Goal: Information Seeking & Learning: Learn about a topic

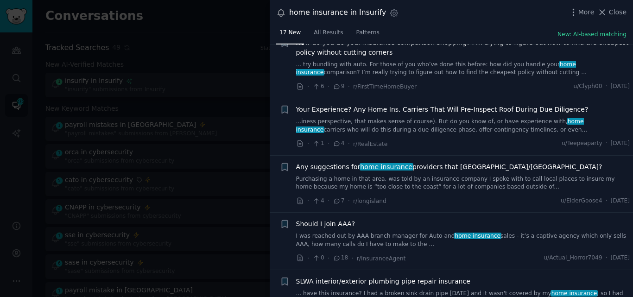
scroll to position [373, 0]
click at [448, 175] on link "Purchasing a home in that area, was told by an insurance company I spoke with t…" at bounding box center [463, 183] width 334 height 16
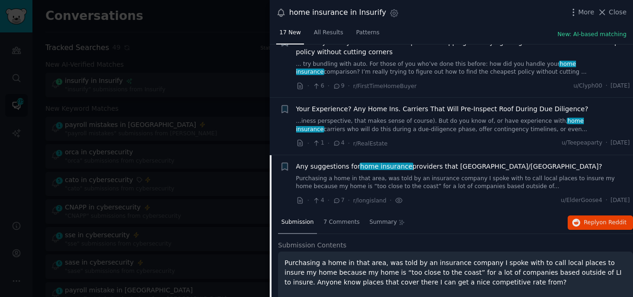
scroll to position [476, 0]
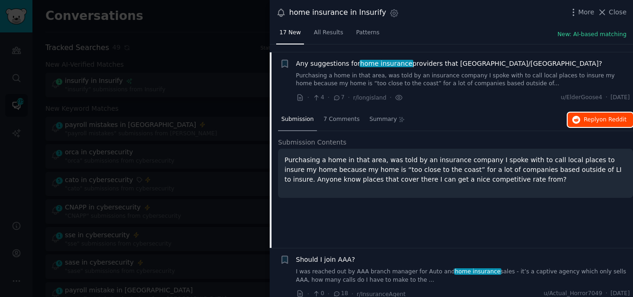
click at [582, 114] on button "Reply on Reddit" at bounding box center [599, 120] width 65 height 15
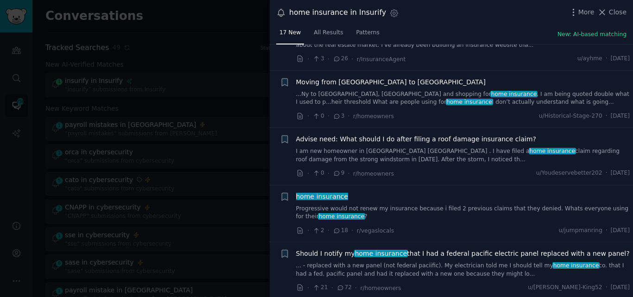
scroll to position [827, 0]
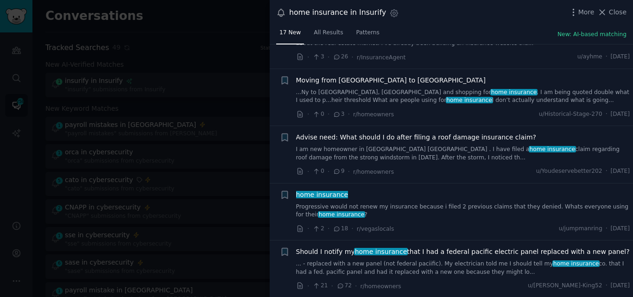
click at [315, 203] on link "Progressive would not renew my insurance because i filed 2 previous claims that…" at bounding box center [463, 211] width 334 height 16
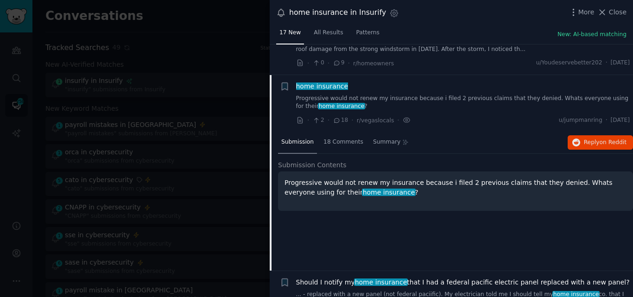
scroll to position [819, 0]
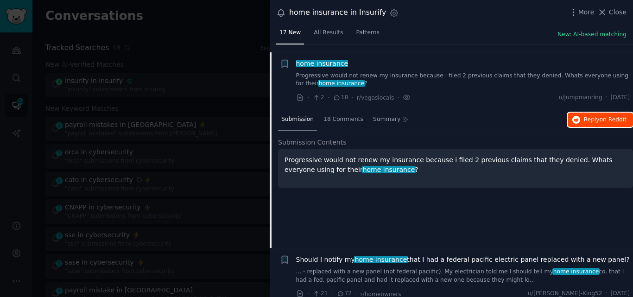
click at [599, 116] on span "on Reddit" at bounding box center [612, 119] width 27 height 6
click at [602, 12] on icon at bounding box center [602, 12] width 10 height 10
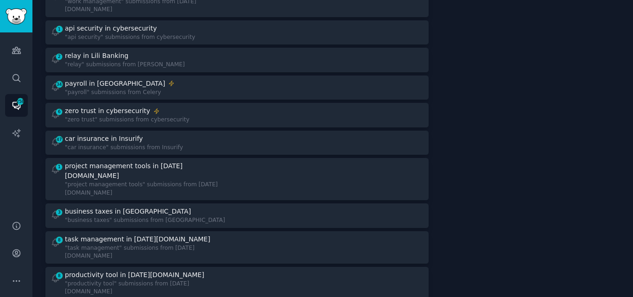
scroll to position [482, 0]
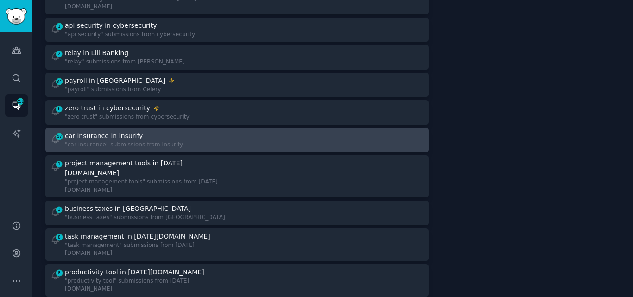
click at [148, 131] on div "car insurance in Insurify" at bounding box center [124, 136] width 118 height 10
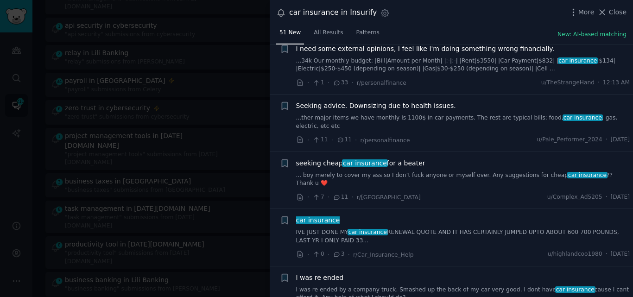
scroll to position [198, 0]
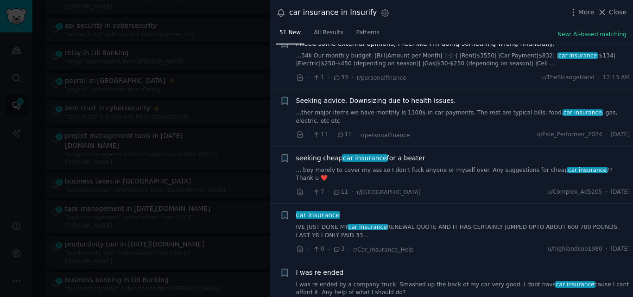
click at [399, 166] on link "... boy merely to cover my ass so I don’t fuck anyone or myself over. Any sugge…" at bounding box center [463, 174] width 334 height 16
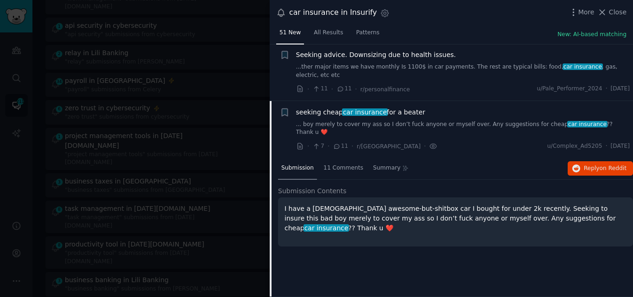
scroll to position [293, 0]
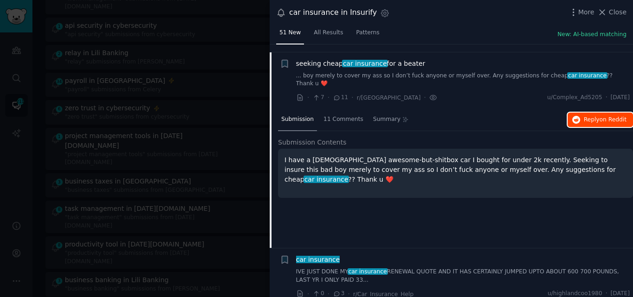
click at [584, 116] on span "Reply on Reddit" at bounding box center [605, 120] width 43 height 8
